Goal: Task Accomplishment & Management: Complete application form

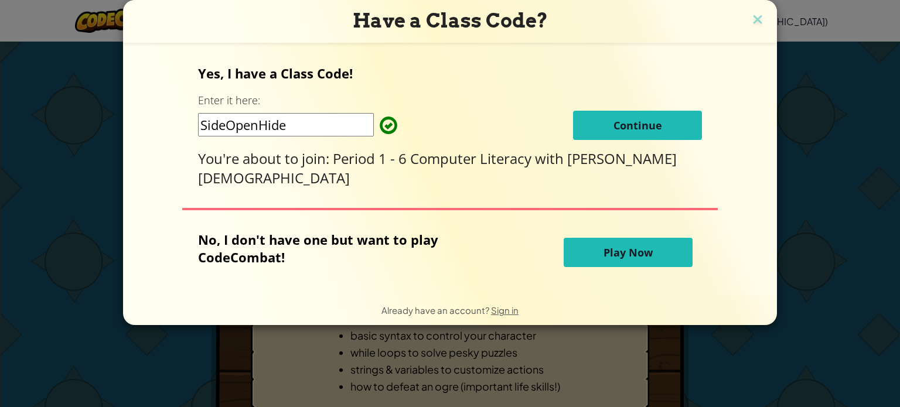
click at [614, 119] on span "Continue" at bounding box center [638, 125] width 49 height 14
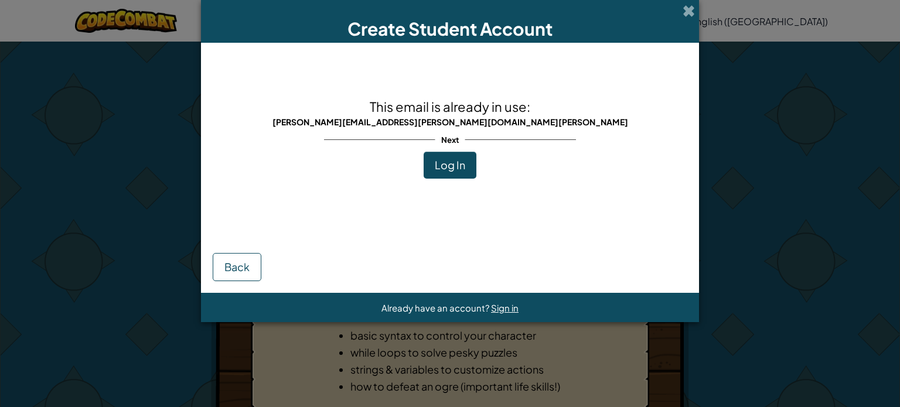
click at [457, 181] on div "This email is already in use: [PERSON_NAME][EMAIL_ADDRESS][PERSON_NAME][DOMAIN_…" at bounding box center [451, 139] width 356 height 168
click at [455, 164] on span "Log In" at bounding box center [450, 164] width 30 height 13
